Goal: Information Seeking & Learning: Learn about a topic

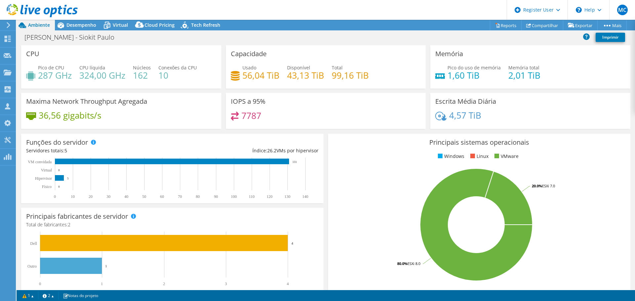
select select "USD"
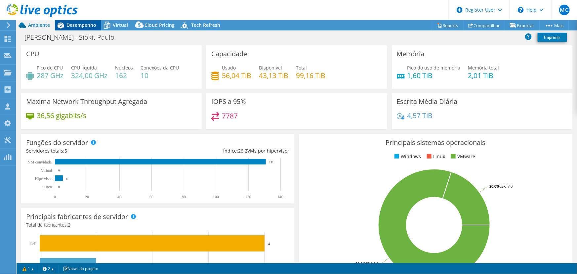
click at [81, 24] on span "Desempenho" at bounding box center [81, 25] width 30 height 6
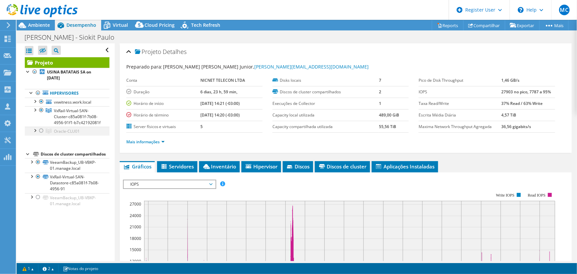
click at [41, 135] on div at bounding box center [41, 131] width 7 height 8
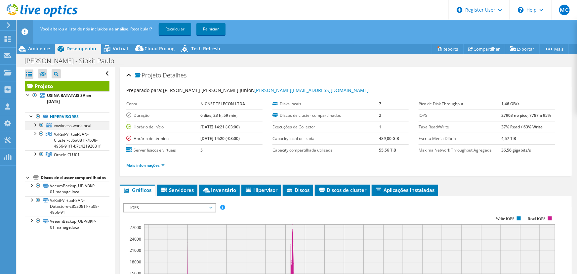
click at [41, 125] on div at bounding box center [41, 125] width 7 height 8
click at [42, 133] on div at bounding box center [41, 134] width 7 height 8
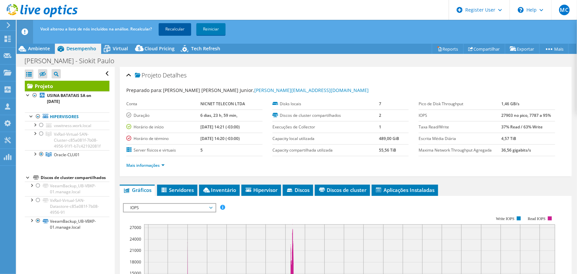
click at [172, 28] on link "Recalcular" at bounding box center [175, 29] width 32 height 12
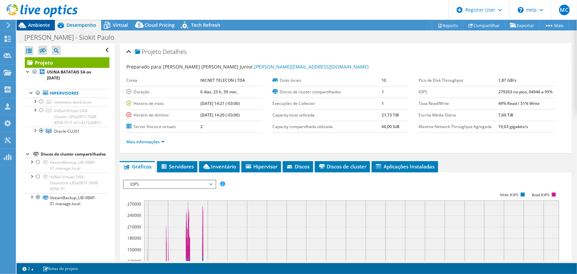
click at [39, 27] on span "Ambiente" at bounding box center [39, 25] width 22 height 6
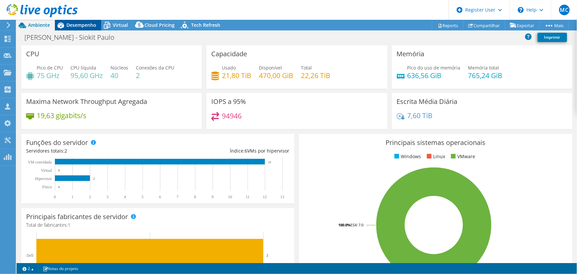
click at [74, 25] on span "Desempenho" at bounding box center [81, 25] width 30 height 6
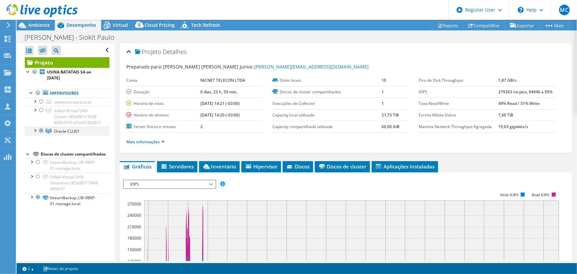
click at [36, 133] on div at bounding box center [34, 130] width 7 height 7
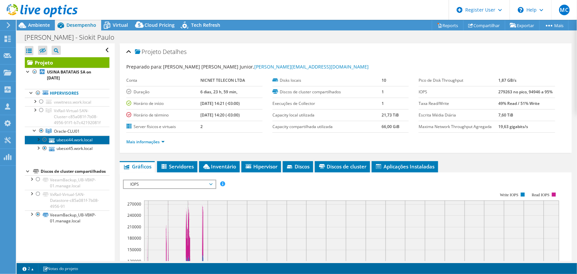
click at [67, 144] on link "ubesxi44.work.local" at bounding box center [67, 140] width 85 height 9
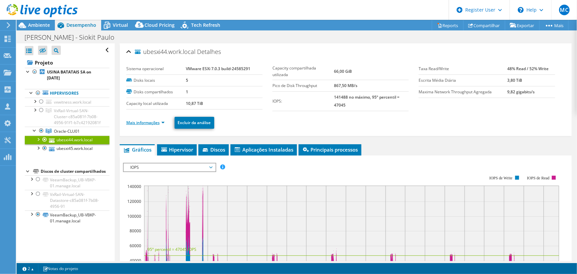
click at [163, 121] on link "Mais informações" at bounding box center [145, 123] width 38 height 6
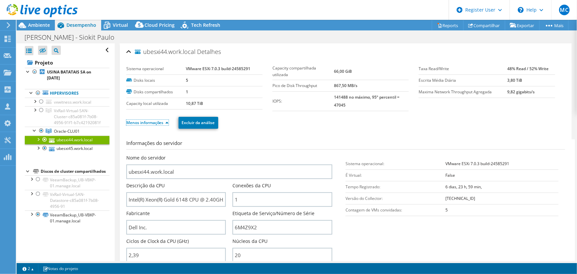
scroll to position [120, 0]
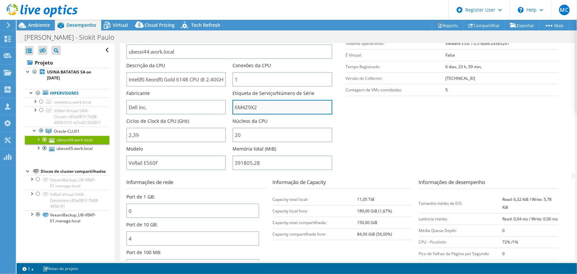
click at [245, 107] on input "6M4Z9X2" at bounding box center [283, 107] width 100 height 15
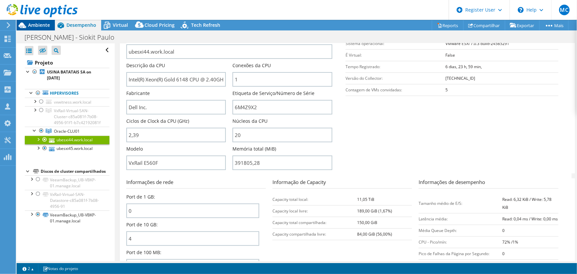
click at [43, 23] on span "Ambiente" at bounding box center [39, 25] width 22 height 6
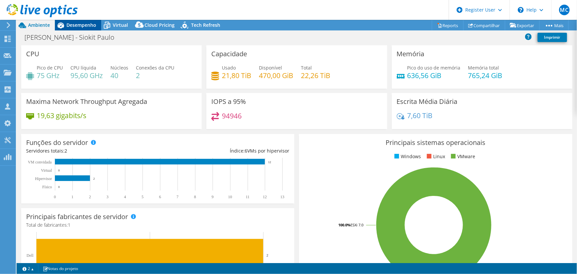
click at [83, 26] on span "Desempenho" at bounding box center [81, 25] width 30 height 6
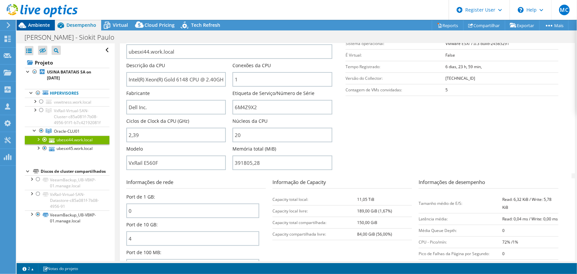
click at [35, 25] on span "Ambiente" at bounding box center [39, 25] width 22 height 6
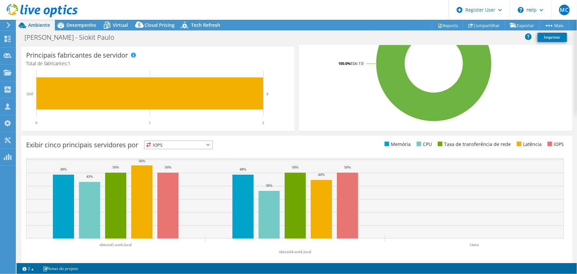
scroll to position [167, 0]
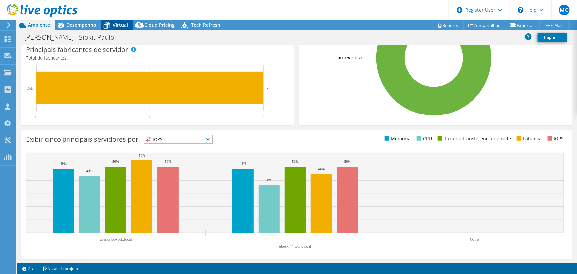
click at [116, 22] on span "Virtual" at bounding box center [120, 25] width 15 height 6
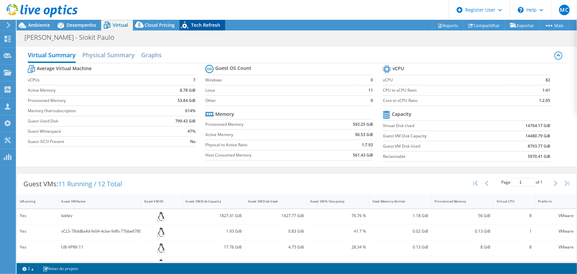
click at [194, 24] on span "Tech Refresh" at bounding box center [205, 25] width 29 height 6
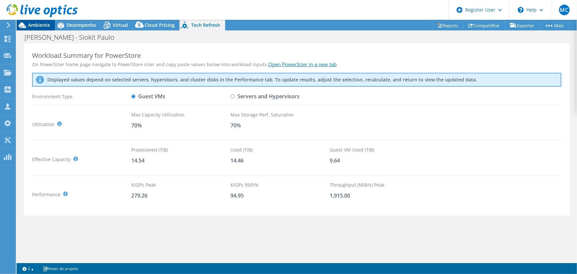
click at [36, 26] on span "Ambiente" at bounding box center [39, 25] width 22 height 6
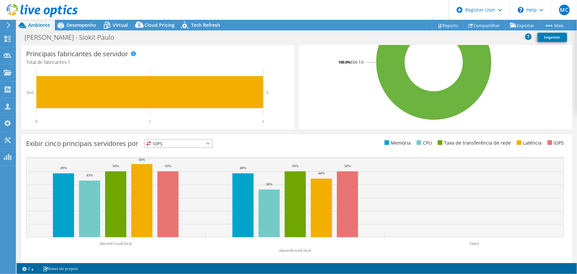
scroll to position [167, 0]
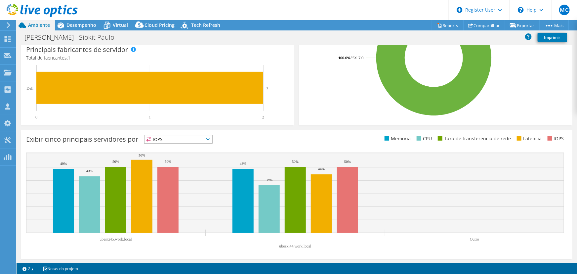
click at [212, 138] on span "IOPS" at bounding box center [179, 139] width 68 height 8
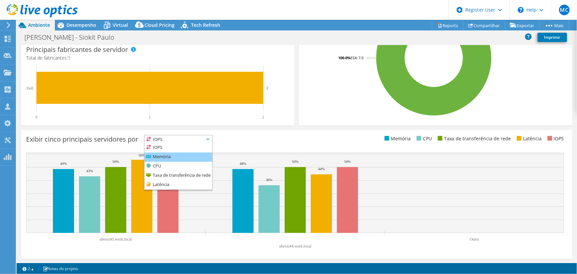
click at [172, 154] on li "Memória" at bounding box center [179, 156] width 68 height 9
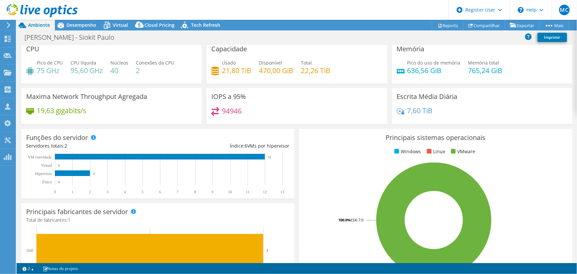
scroll to position [0, 0]
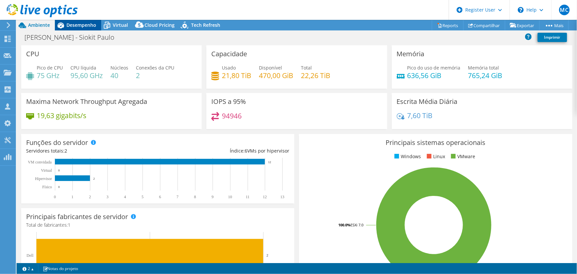
click at [81, 23] on span "Desempenho" at bounding box center [81, 25] width 30 height 6
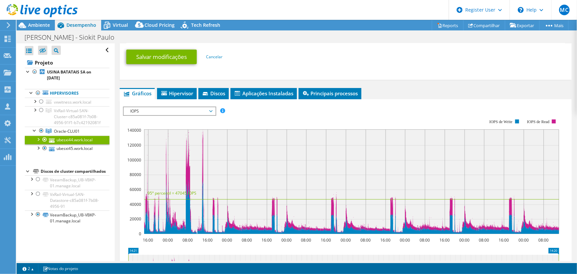
scroll to position [361, 0]
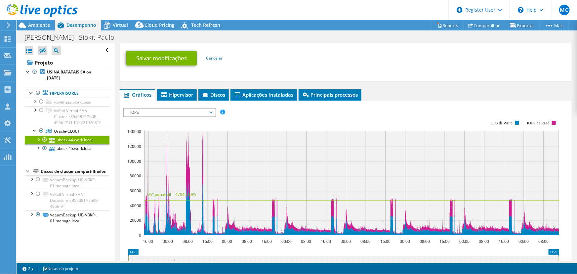
click at [211, 113] on span "IOPS" at bounding box center [169, 112] width 85 height 8
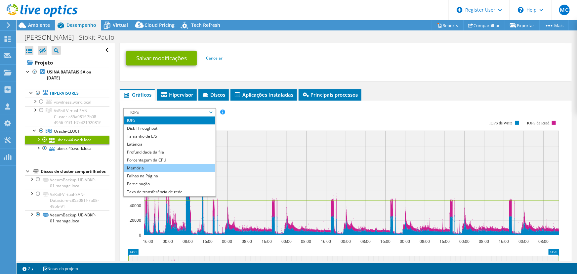
click at [139, 168] on li "Memória" at bounding box center [170, 168] width 92 height 8
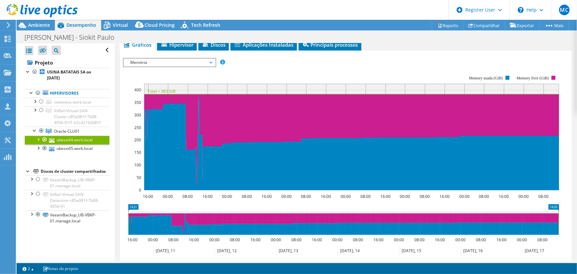
scroll to position [421, 0]
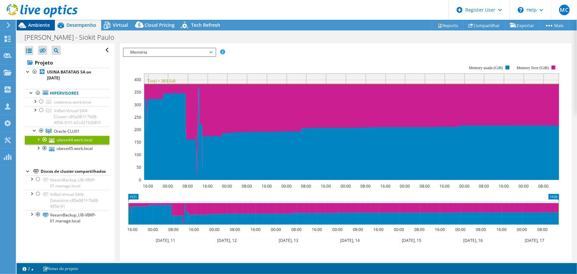
click at [35, 23] on span "Ambiente" at bounding box center [39, 25] width 22 height 6
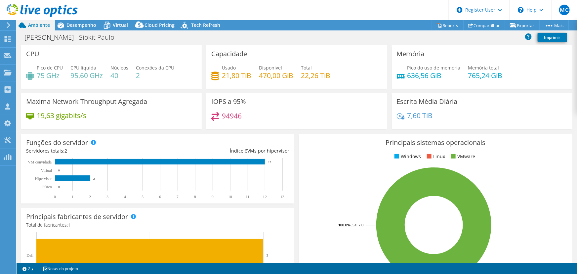
scroll to position [429, 0]
